Goal: Task Accomplishment & Management: Manage account settings

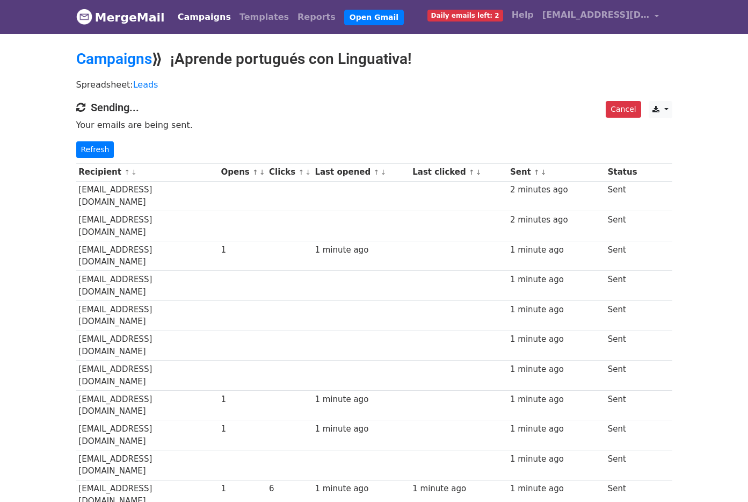
click at [265, 172] on link "↓" at bounding box center [262, 172] width 6 height 8
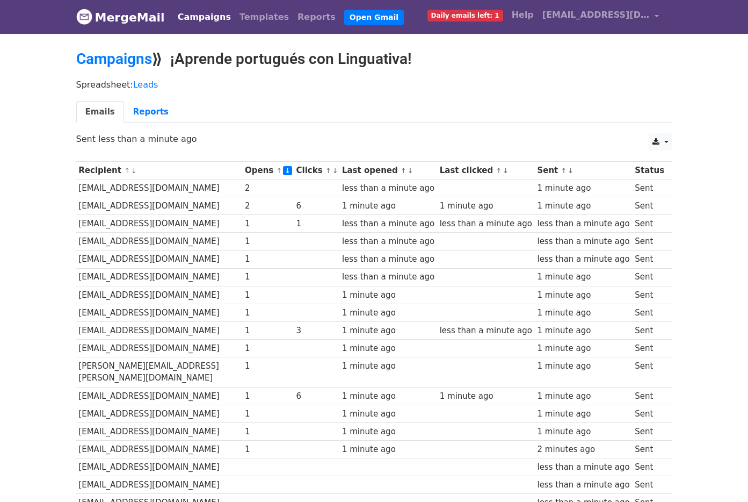
click at [193, 17] on link "Campaigns" at bounding box center [204, 16] width 62 height 21
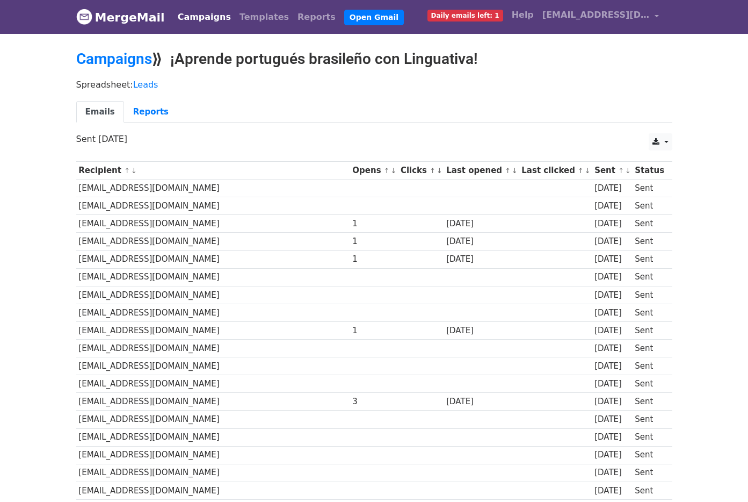
click at [384, 170] on link "↑" at bounding box center [387, 170] width 6 height 8
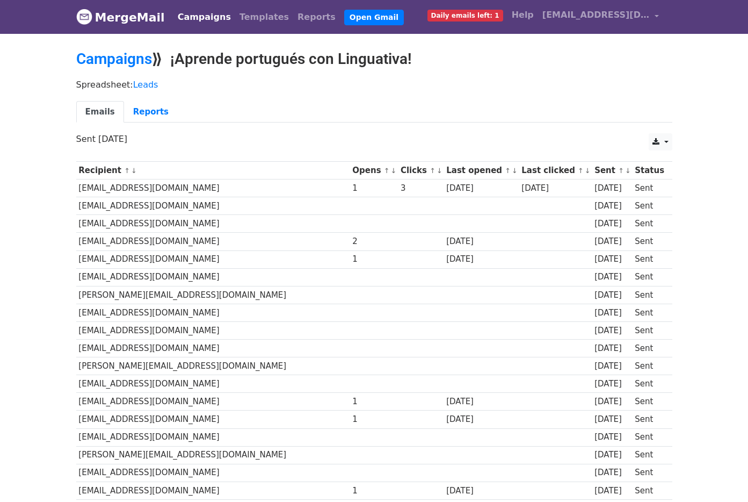
click at [391, 171] on link "↓" at bounding box center [394, 170] width 6 height 8
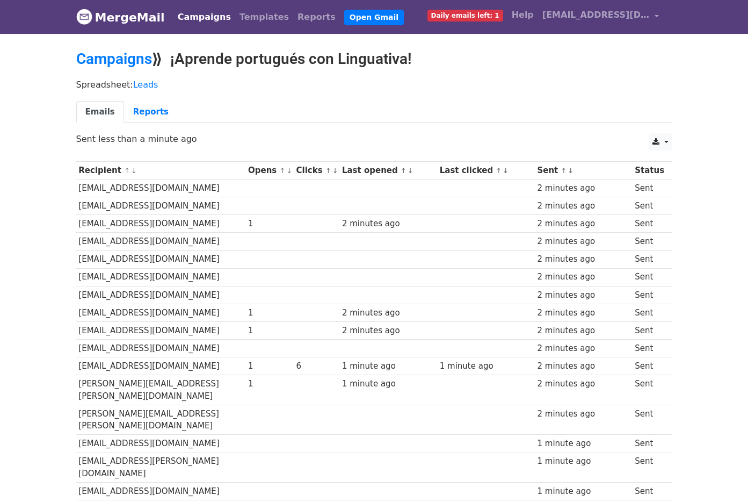
click at [286, 172] on link "↓" at bounding box center [289, 170] width 6 height 8
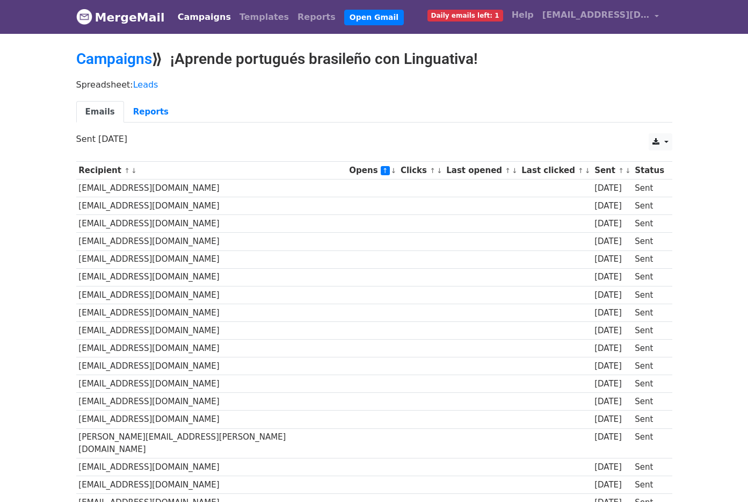
click at [391, 170] on link "↓" at bounding box center [394, 170] width 6 height 8
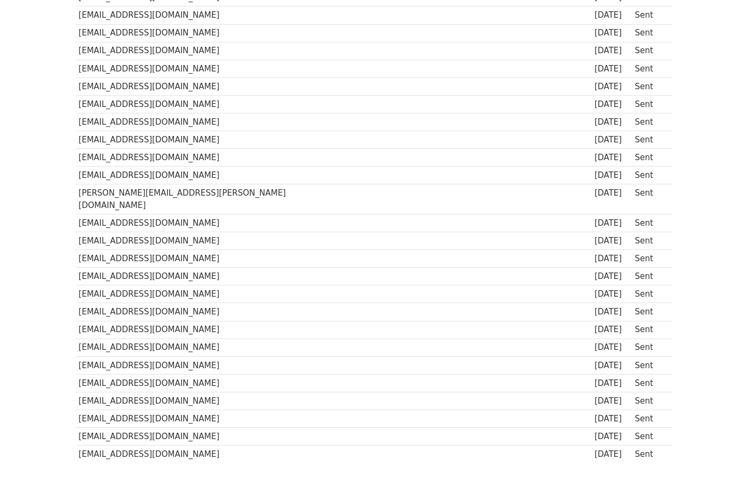
scroll to position [633, 0]
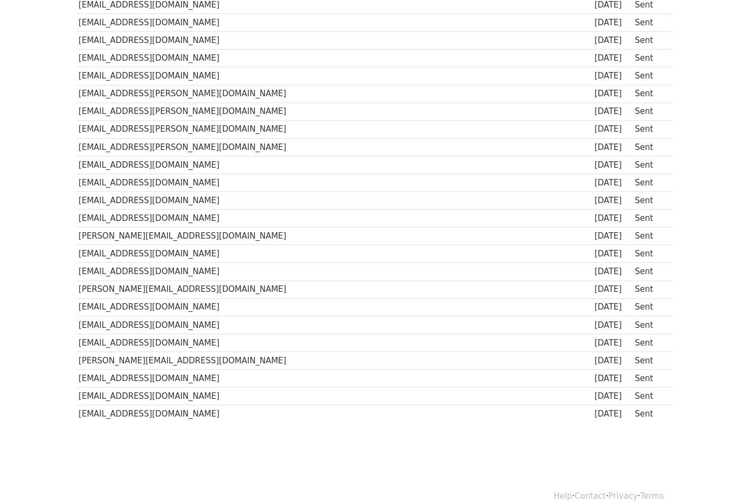
scroll to position [643, 0]
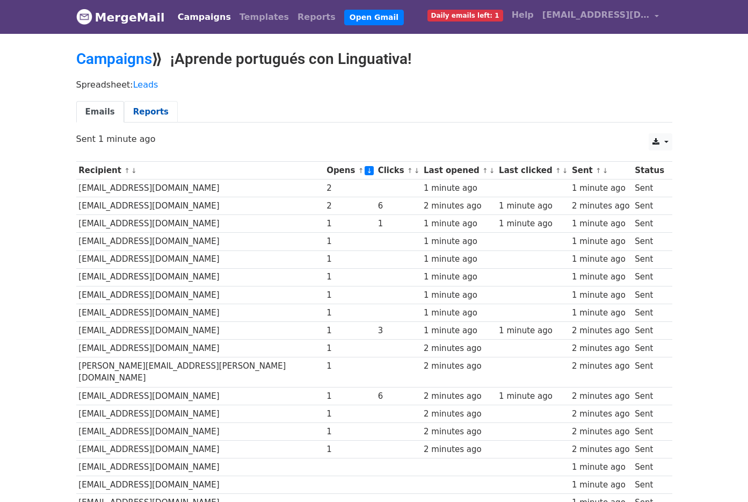
click at [148, 114] on link "Reports" at bounding box center [151, 112] width 54 height 22
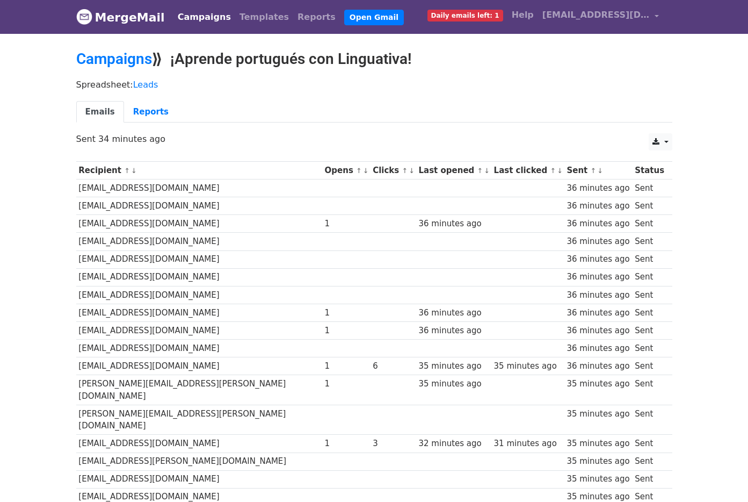
click at [363, 171] on link "↓" at bounding box center [366, 170] width 6 height 8
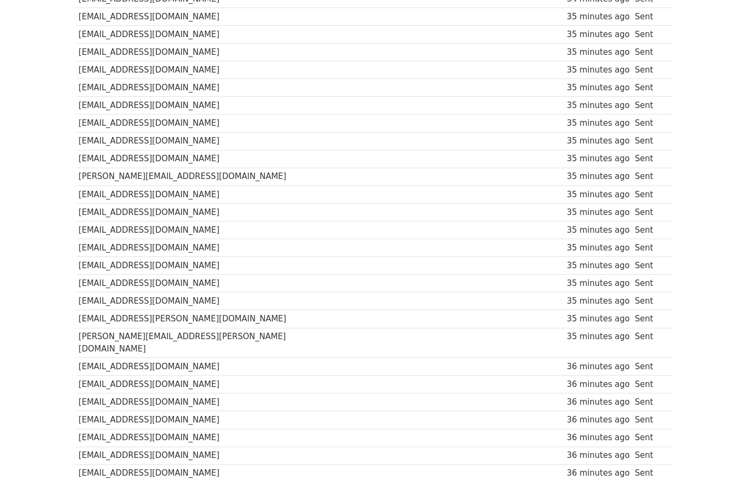
scroll to position [643, 0]
